Goal: Information Seeking & Learning: Find specific fact

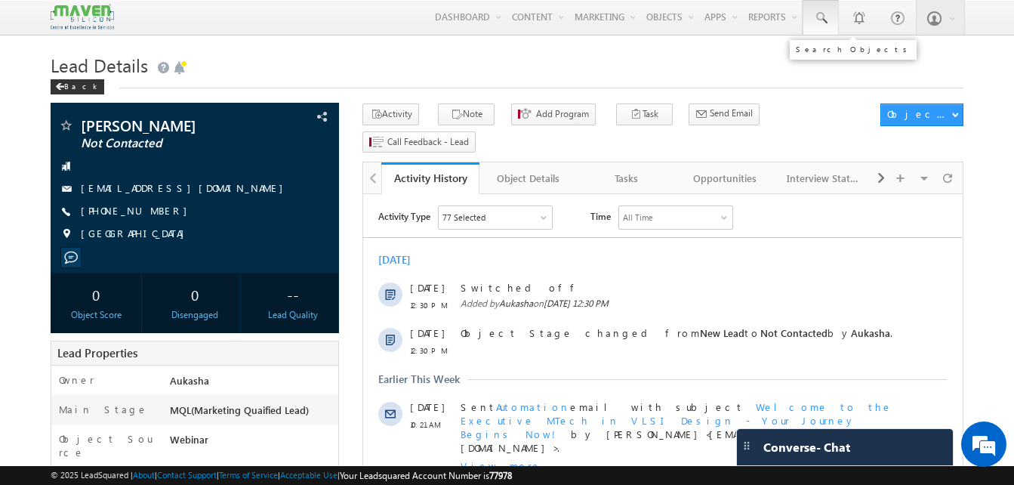
click at [825, 21] on span at bounding box center [820, 18] width 15 height 15
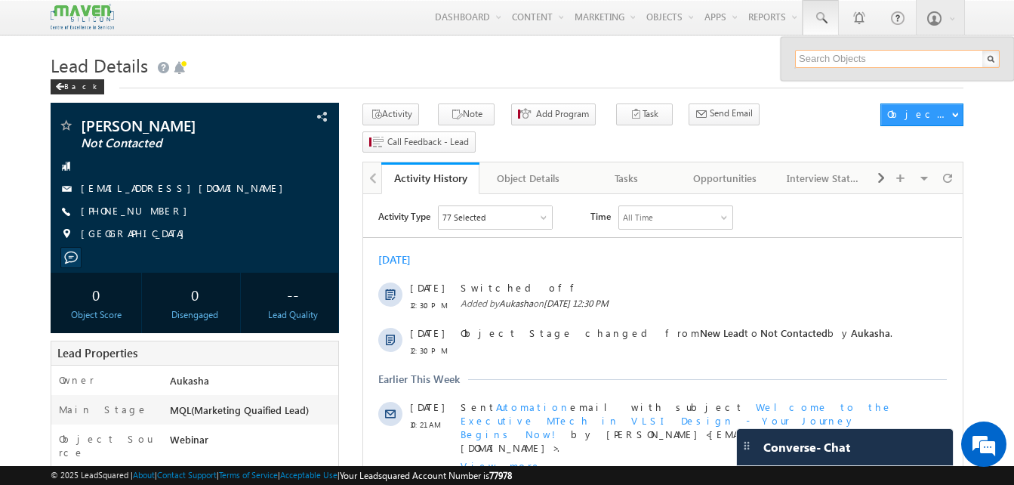
click at [868, 57] on input "text" at bounding box center [897, 59] width 205 height 18
paste input "8147987527"
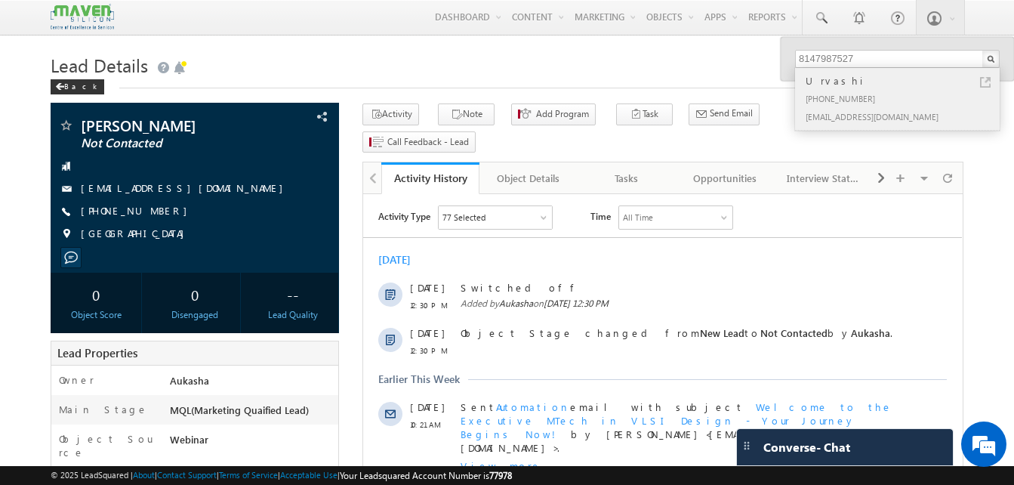
click at [986, 82] on link at bounding box center [985, 82] width 11 height 11
click at [873, 59] on input "8147987527" at bounding box center [897, 59] width 205 height 18
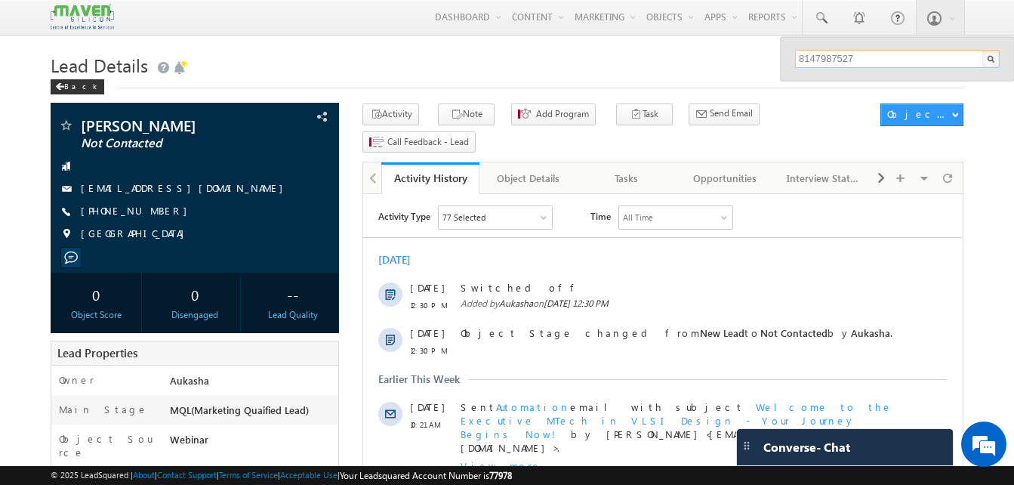
paste input "7259751886"
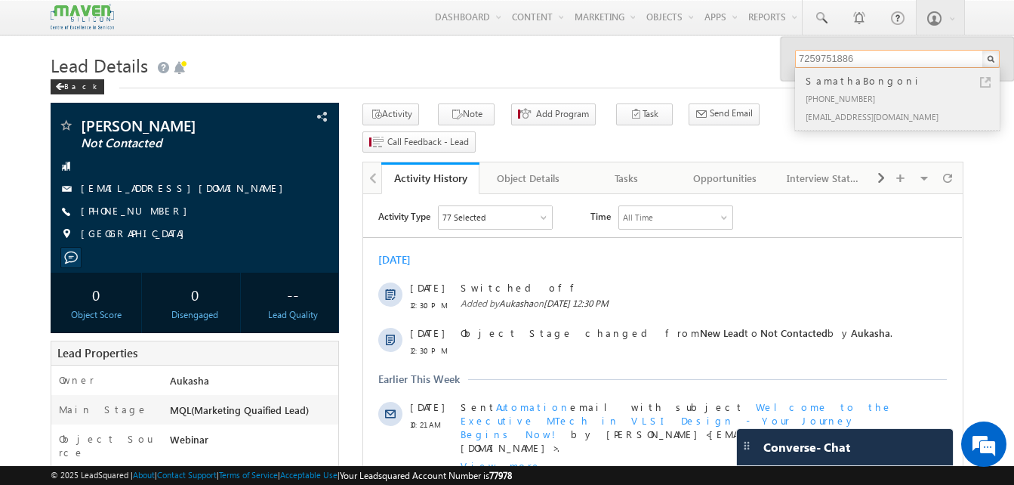
type input "7259751886"
click at [984, 79] on link at bounding box center [985, 82] width 11 height 11
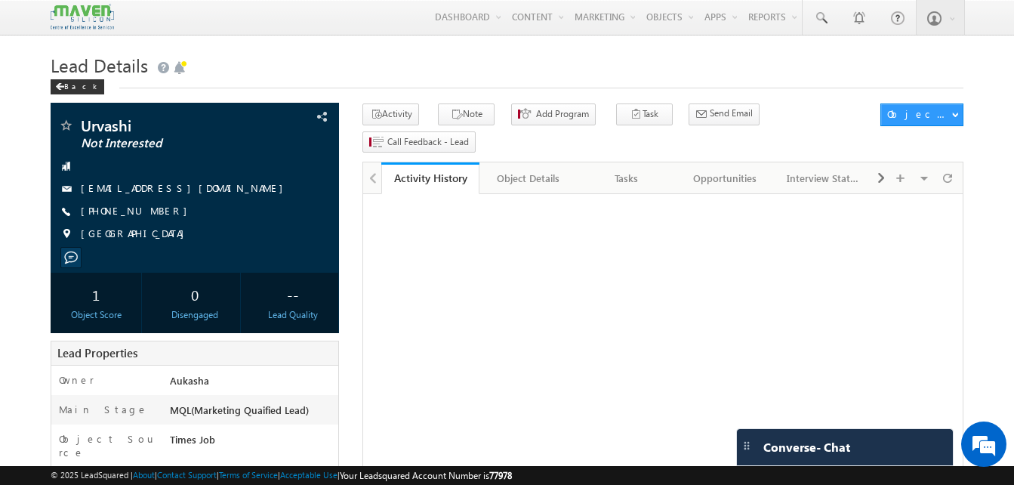
drag, startPoint x: 0, startPoint y: 0, endPoint x: -3, endPoint y: 200, distance: 200.0
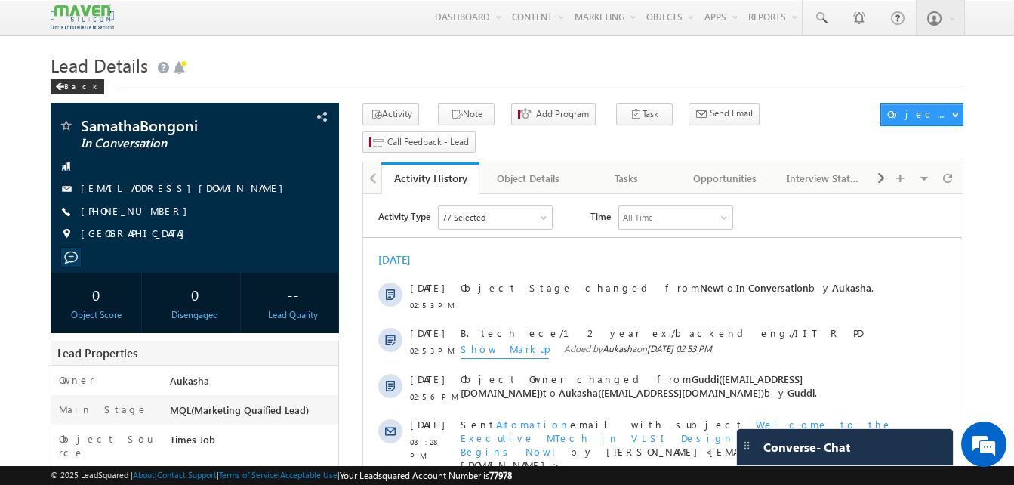
click at [260, 83] on div "Back" at bounding box center [507, 83] width 912 height 10
drag, startPoint x: 165, startPoint y: 210, endPoint x: 154, endPoint y: 213, distance: 11.0
click at [154, 213] on div "+91-7259751886" at bounding box center [194, 211] width 273 height 15
copy div "+91-7259751886"
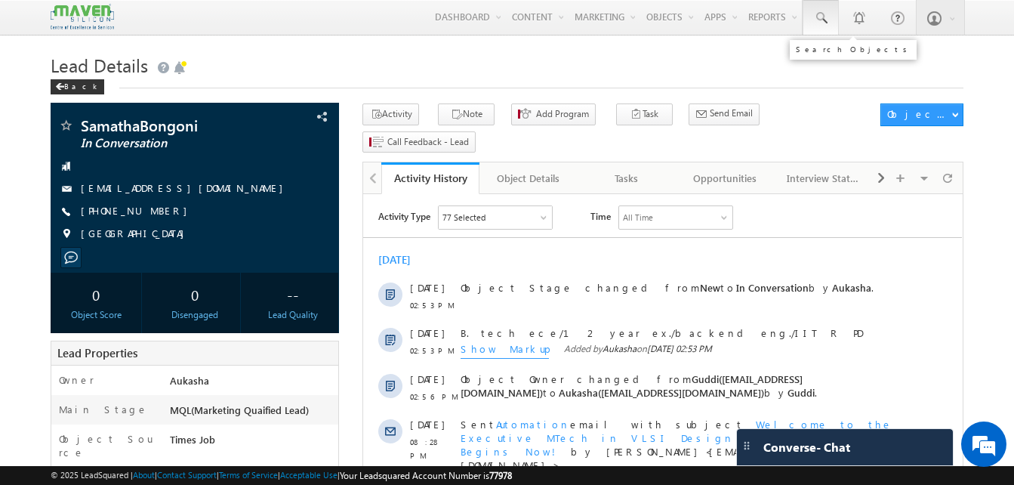
click at [826, 20] on span at bounding box center [820, 18] width 15 height 15
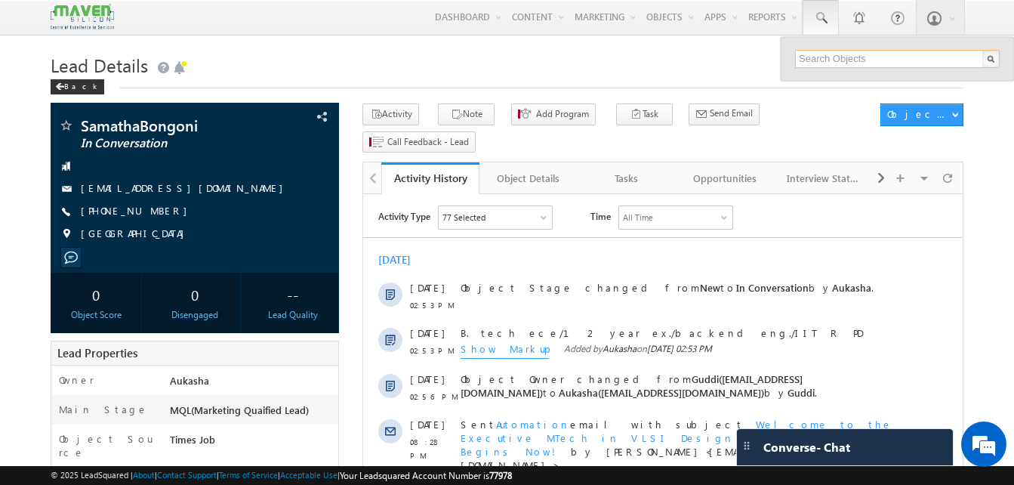
click at [868, 57] on input "text" at bounding box center [897, 59] width 205 height 18
paste input "6362832014"
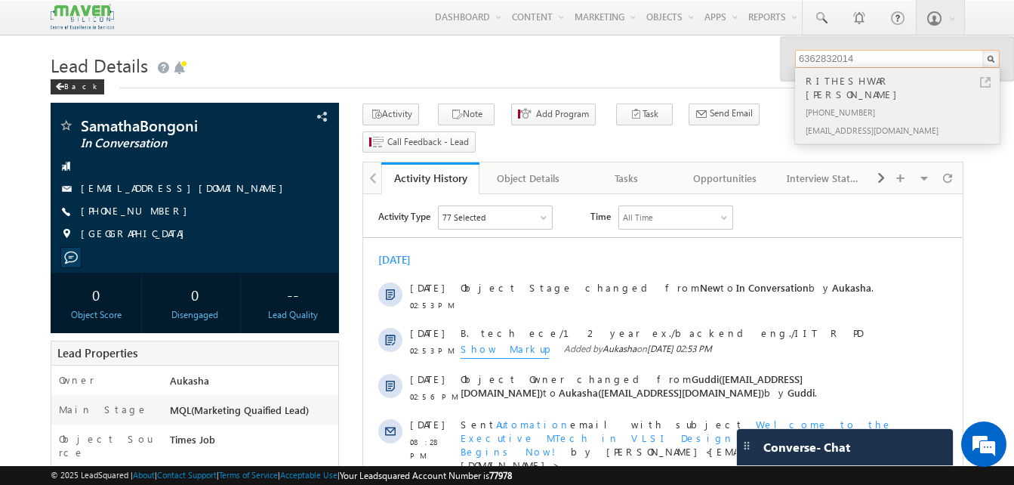
type input "6362832014"
click at [986, 78] on link at bounding box center [985, 82] width 11 height 11
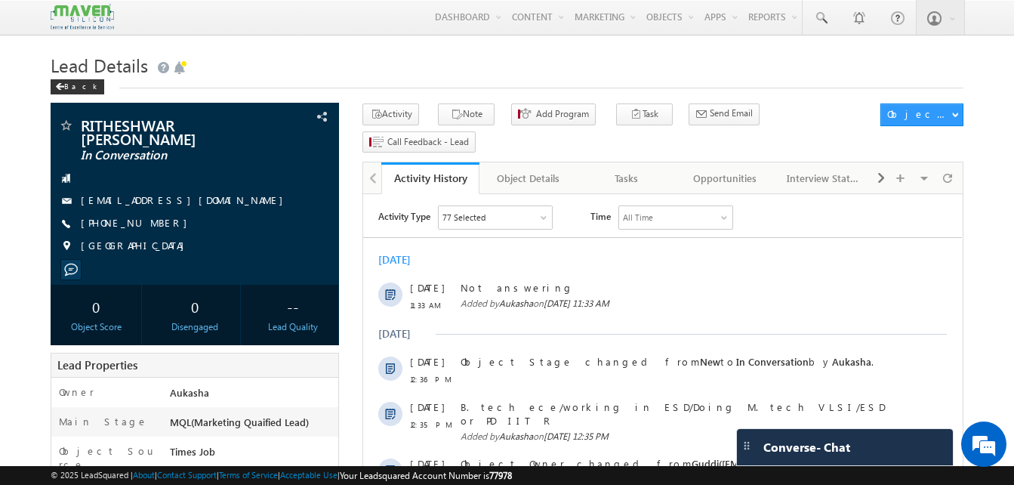
click at [491, 57] on h1 "Lead Details" at bounding box center [507, 63] width 912 height 29
click at [551, 70] on h1 "Lead Details" at bounding box center [507, 63] width 912 height 29
click at [154, 224] on div "[PHONE_NUMBER]" at bounding box center [194, 223] width 273 height 15
copy div "[PHONE_NUMBER]"
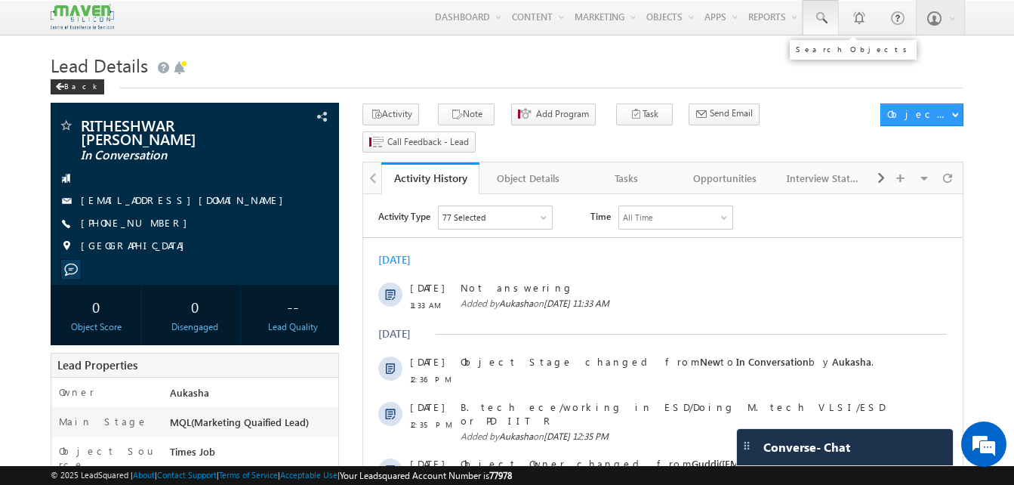
click at [822, 24] on span at bounding box center [820, 18] width 15 height 15
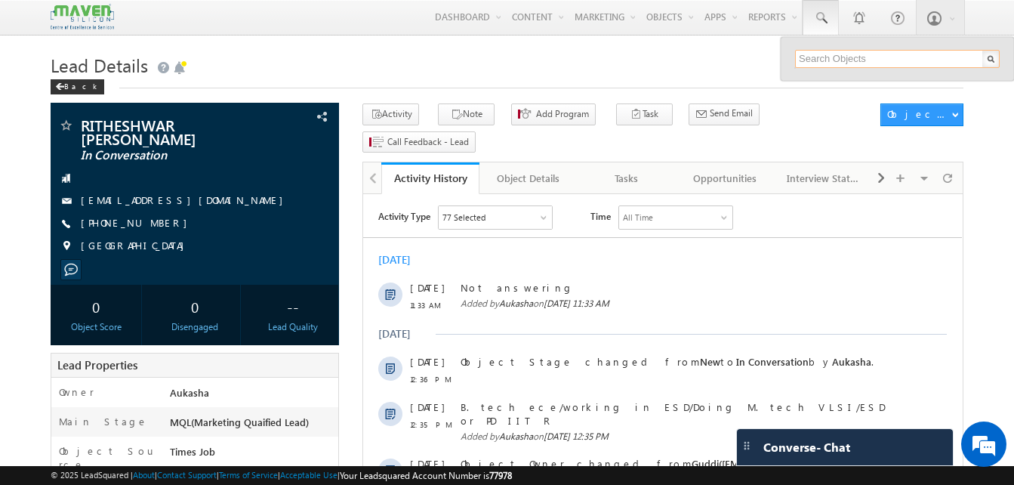
click at [846, 60] on input "text" at bounding box center [897, 59] width 205 height 18
paste input "7993822112"
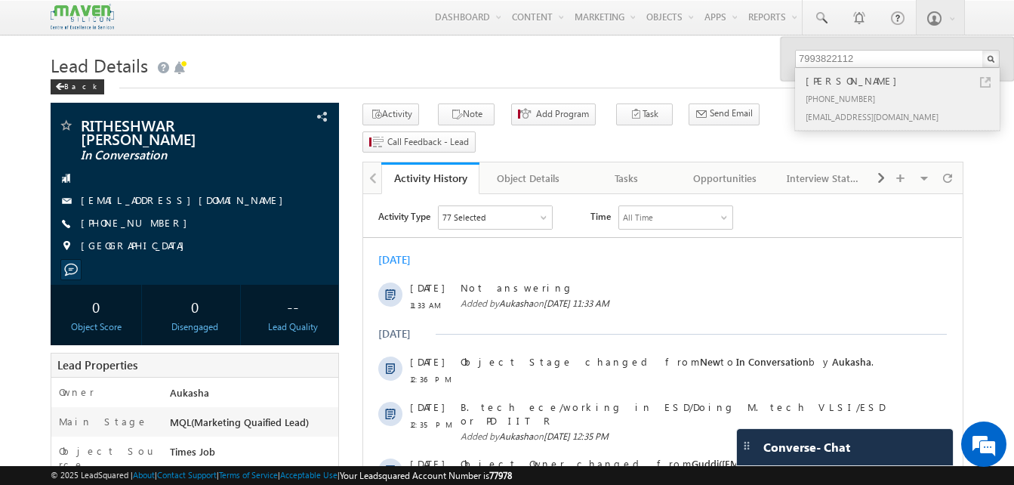
click at [985, 81] on link at bounding box center [985, 82] width 11 height 11
click at [838, 55] on input "7993822112" at bounding box center [897, 59] width 205 height 18
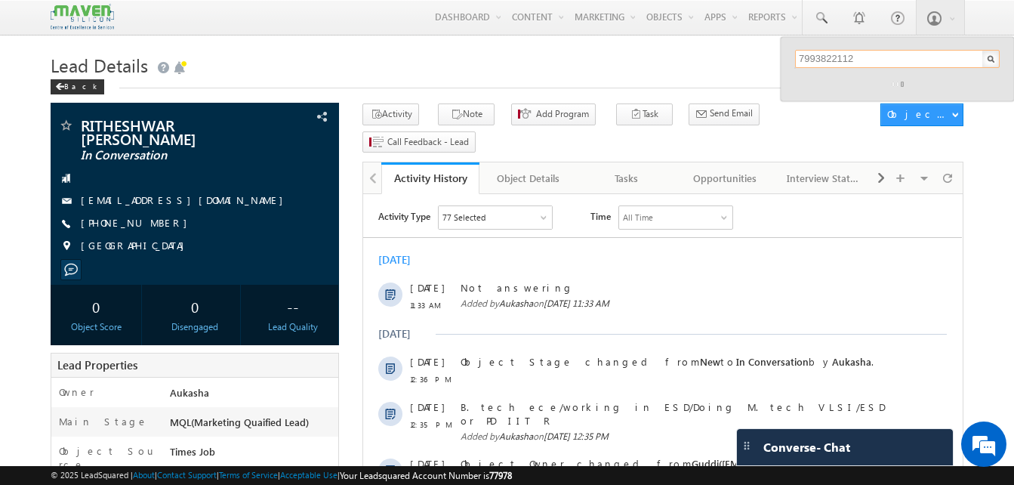
click at [943, 57] on input "7993822112" at bounding box center [897, 59] width 205 height 18
paste input "259751886"
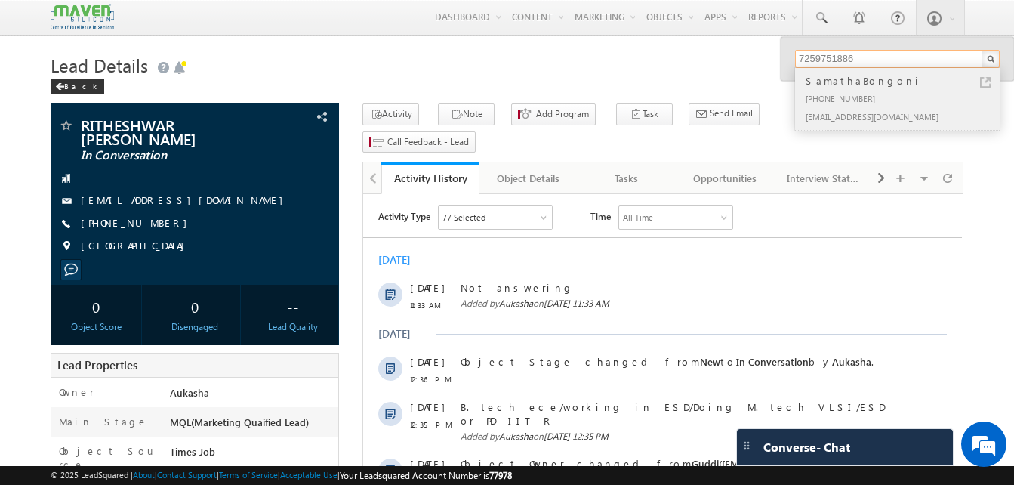
type input "7259751886"
click at [984, 82] on link at bounding box center [985, 82] width 11 height 11
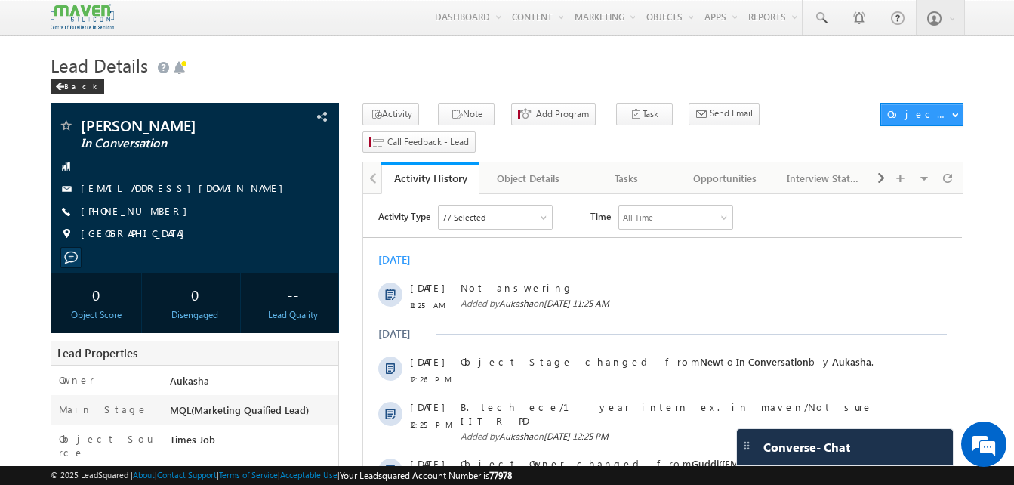
click at [278, 65] on h1 "Lead Details" at bounding box center [507, 63] width 912 height 29
click at [564, 65] on h1 "Lead Details" at bounding box center [507, 63] width 912 height 29
click at [474, 118] on button "Note" at bounding box center [466, 114] width 57 height 22
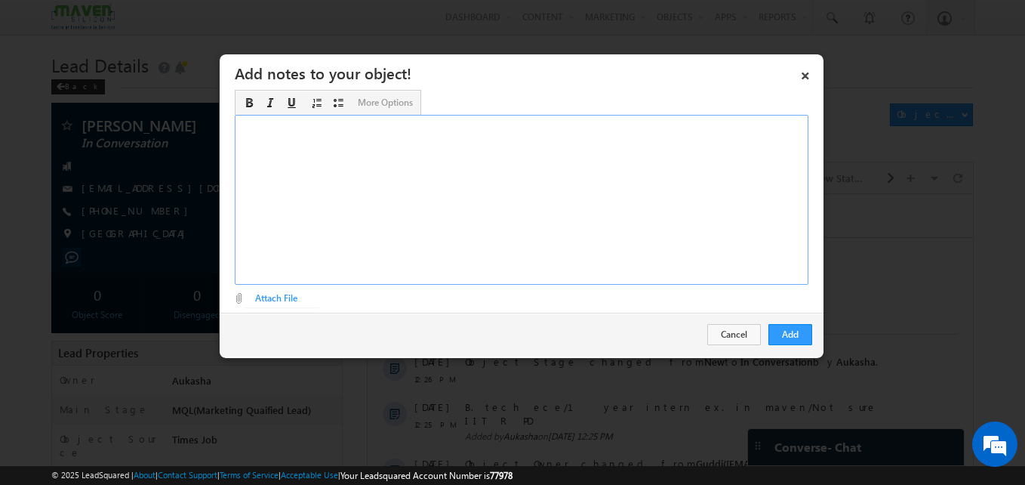
click at [389, 195] on div "Rich Text Editor, Description-inline-editor-div" at bounding box center [522, 200] width 574 height 170
click at [786, 327] on button "Add" at bounding box center [790, 334] width 44 height 21
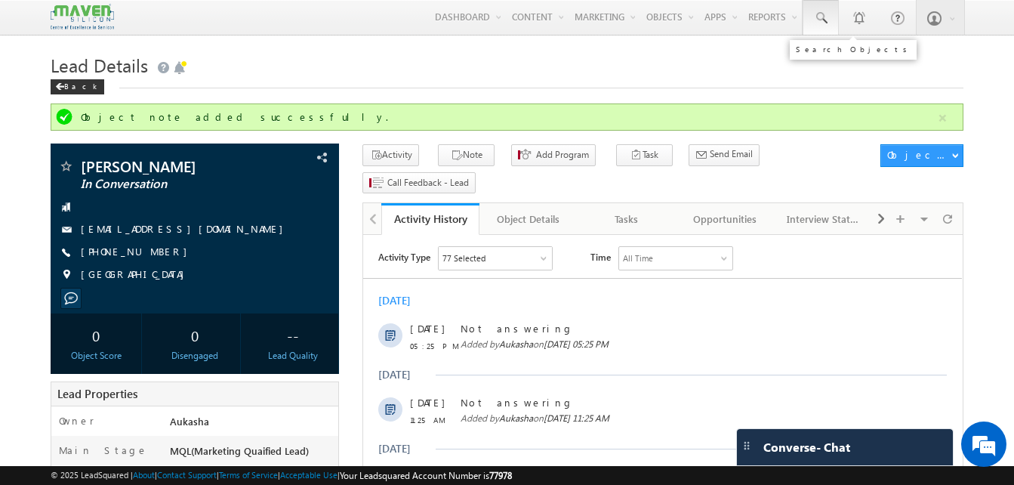
click at [822, 17] on span at bounding box center [820, 18] width 15 height 15
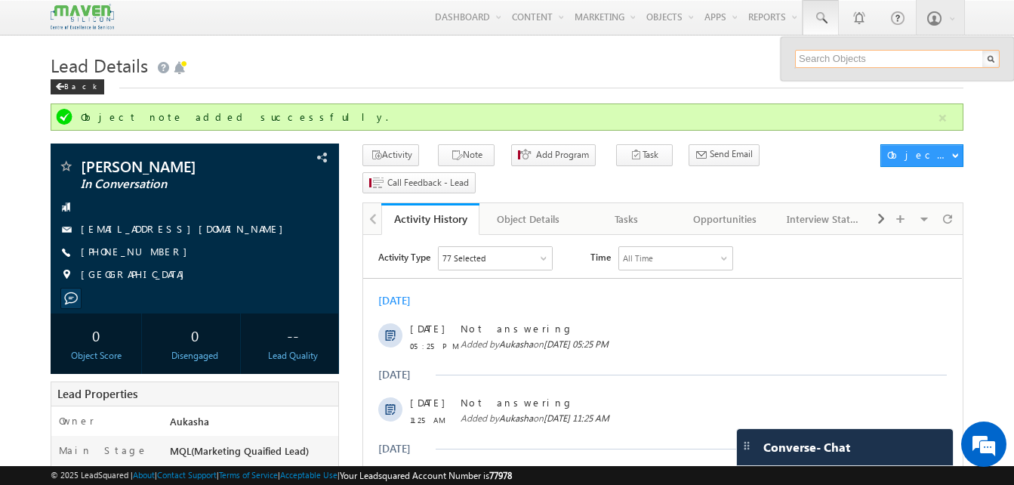
paste input "8919342605"
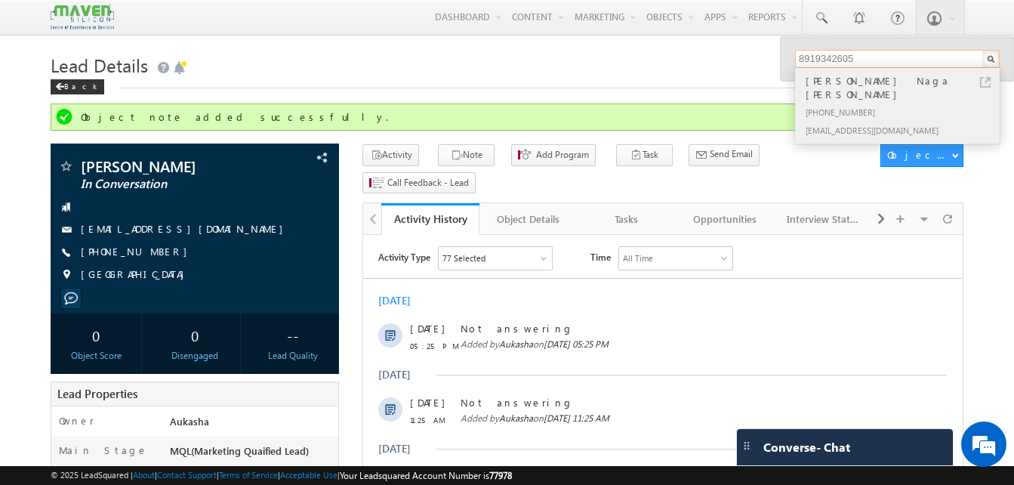
type input "8919342605"
click at [875, 103] on div "+91-8919342605" at bounding box center [903, 112] width 202 height 18
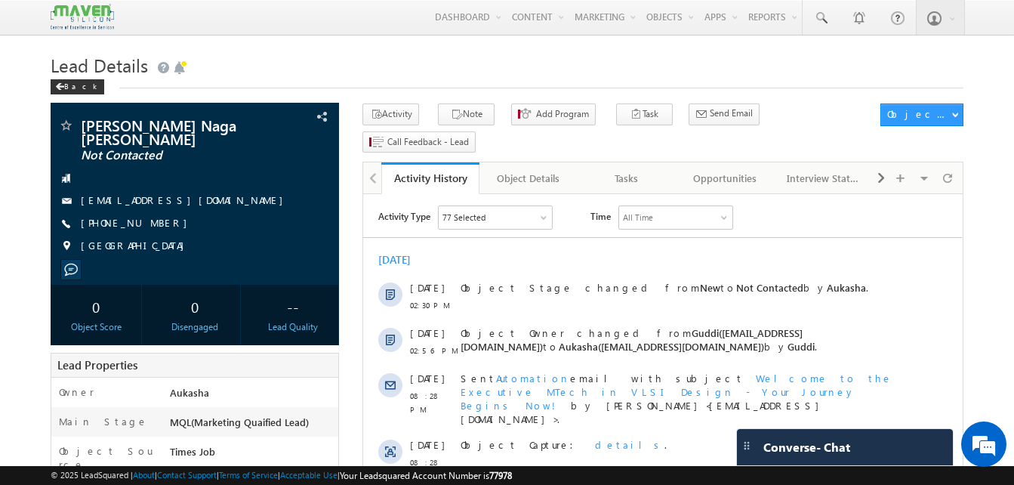
drag, startPoint x: 166, startPoint y: 224, endPoint x: 152, endPoint y: 224, distance: 13.6
click at [152, 224] on div "+91-8919342605" at bounding box center [194, 223] width 273 height 15
copy div "+91-8919342605"
click at [820, 15] on span at bounding box center [820, 18] width 15 height 15
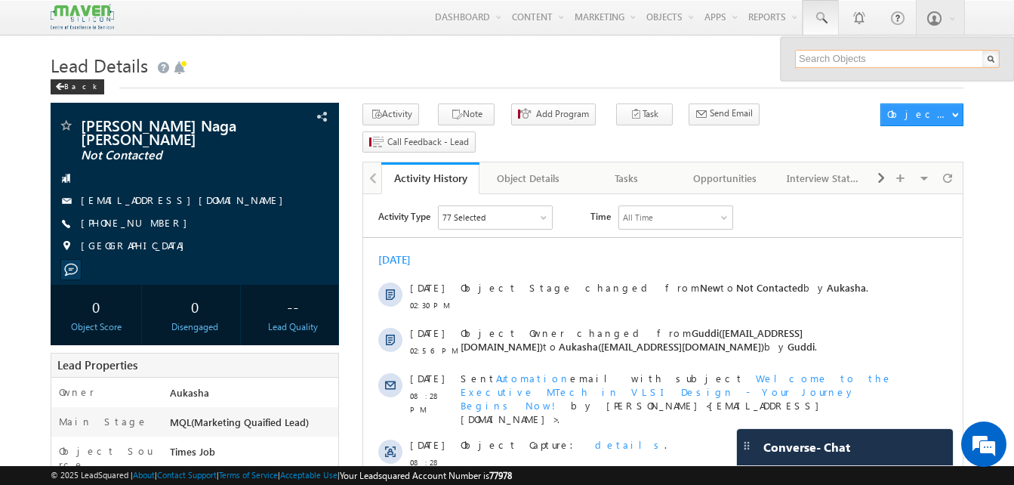
click at [832, 61] on input "text" at bounding box center [897, 59] width 205 height 18
paste input "8886084004"
paste input "Sabya"
paste input "9505617018"
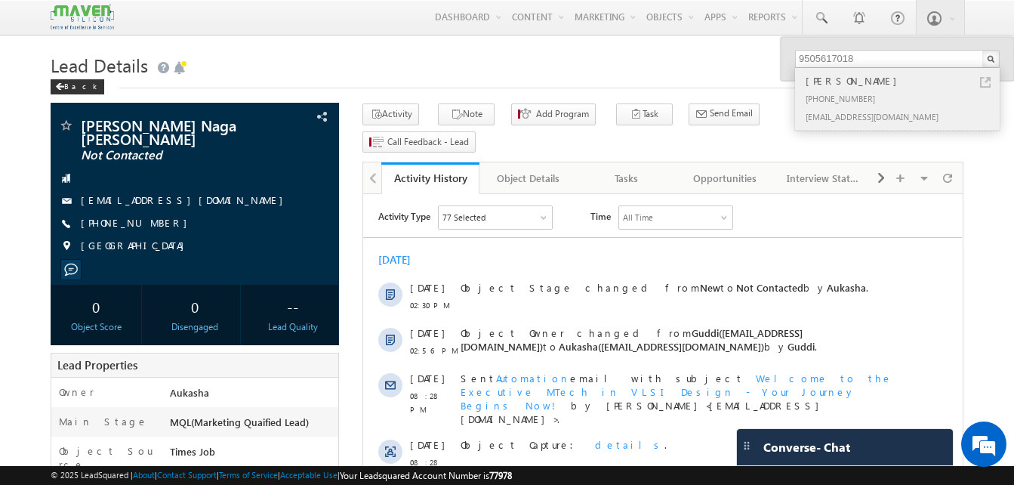
click at [987, 83] on link at bounding box center [985, 82] width 11 height 11
click at [879, 54] on input "9505617018" at bounding box center [897, 59] width 205 height 18
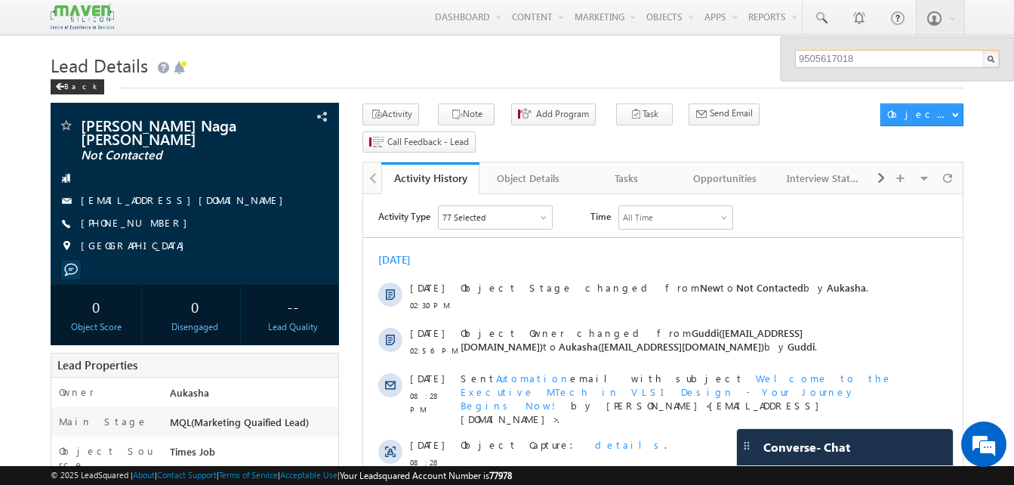
paste input "701857096"
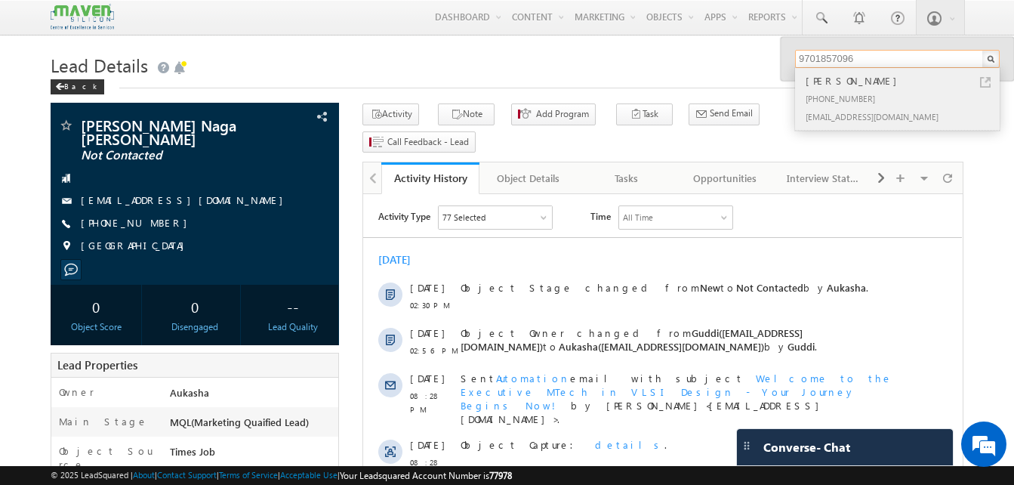
type input "9701857096"
click at [983, 83] on link at bounding box center [985, 82] width 11 height 11
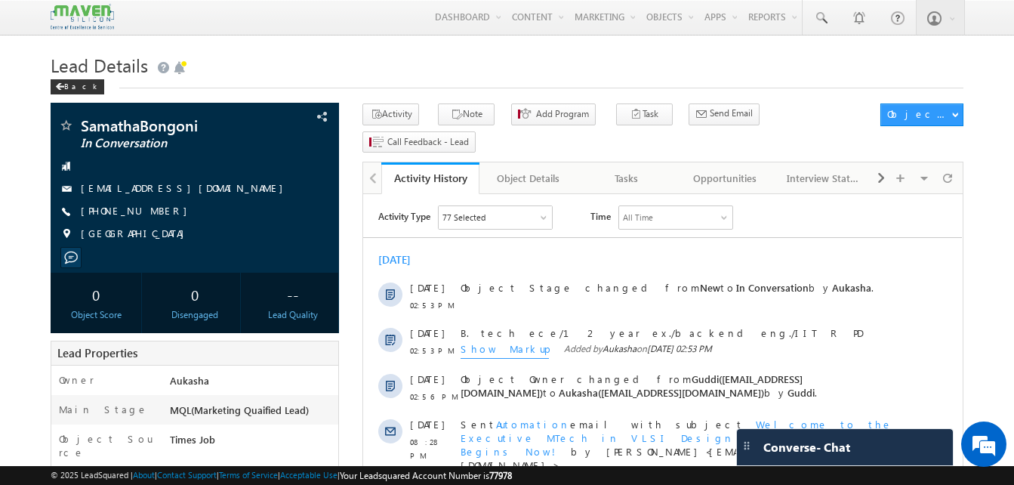
click at [293, 87] on div "Back" at bounding box center [507, 83] width 912 height 10
click at [308, 67] on h1 "Lead Details" at bounding box center [507, 63] width 912 height 29
click at [465, 111] on button "Note" at bounding box center [466, 114] width 57 height 22
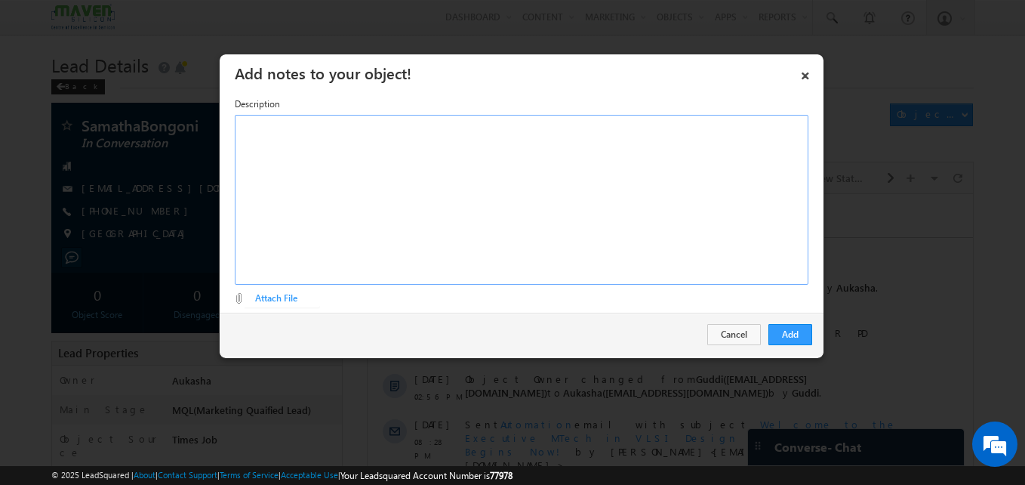
click at [540, 223] on div "Rich Text Editor, Description-inline-editor-div" at bounding box center [522, 200] width 574 height 170
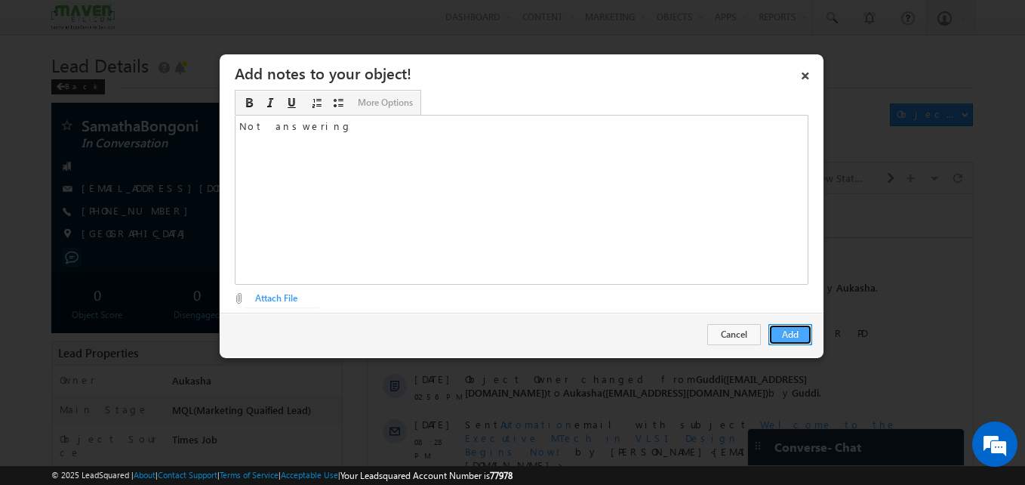
click at [794, 326] on button "Add" at bounding box center [790, 334] width 44 height 21
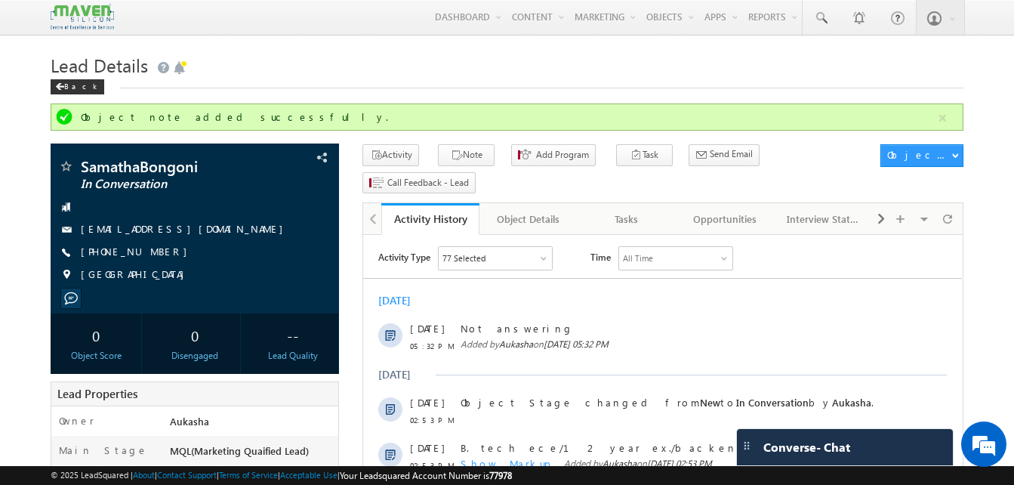
click at [497, 72] on h1 "Lead Details" at bounding box center [507, 63] width 912 height 29
drag, startPoint x: 163, startPoint y: 254, endPoint x: 154, endPoint y: 254, distance: 9.1
click at [154, 254] on div "+91-7259751886" at bounding box center [194, 252] width 273 height 15
copy div "+91-7259751886"
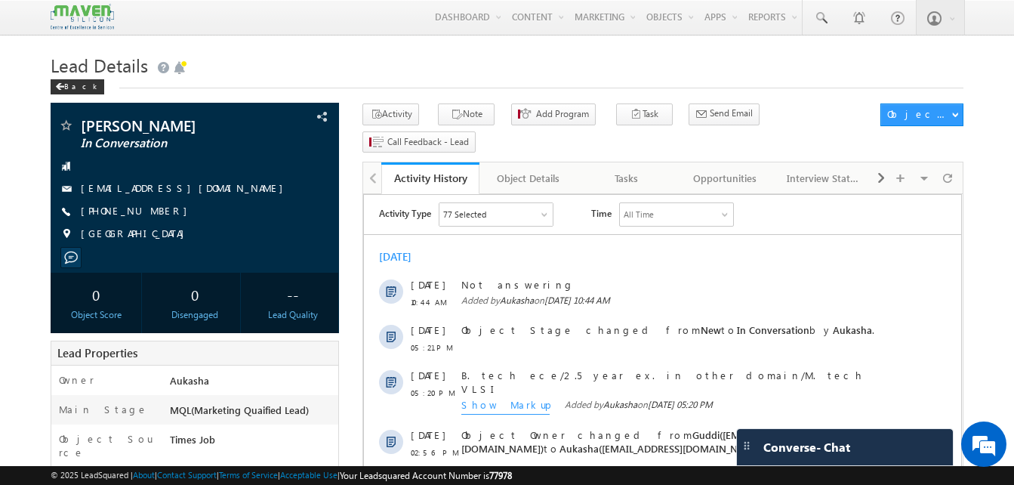
click at [441, 69] on h1 "Lead Details" at bounding box center [507, 63] width 912 height 29
drag, startPoint x: 164, startPoint y: 218, endPoint x: 154, endPoint y: 213, distance: 11.1
click at [154, 213] on div "[PHONE_NUMBER]" at bounding box center [194, 211] width 273 height 15
copy div "[PHONE_NUMBER]"
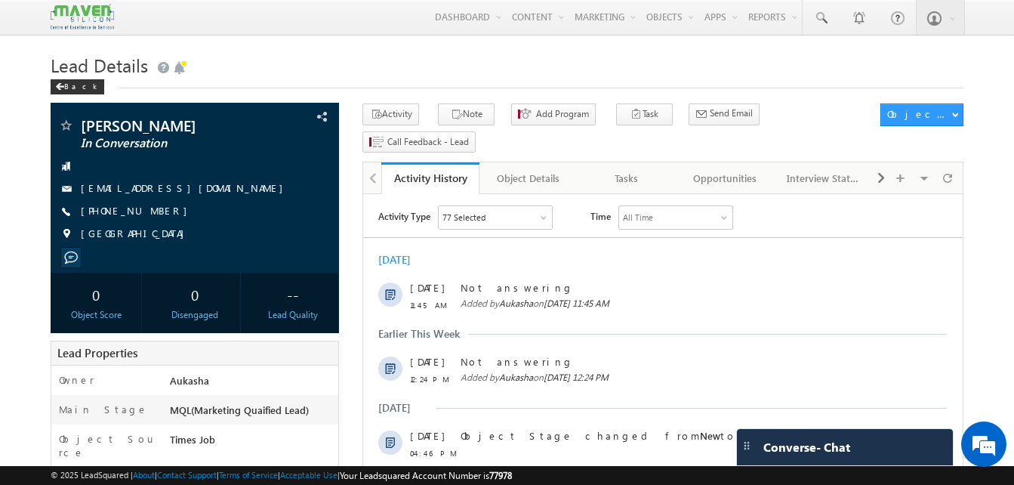
click at [478, 61] on h1 "Lead Details" at bounding box center [507, 63] width 912 height 29
drag, startPoint x: 165, startPoint y: 210, endPoint x: 155, endPoint y: 212, distance: 10.8
click at [155, 212] on div "[PHONE_NUMBER]" at bounding box center [194, 211] width 273 height 15
copy div "[PHONE_NUMBER]"
